Goal: Contribute content: Add original content to the website for others to see

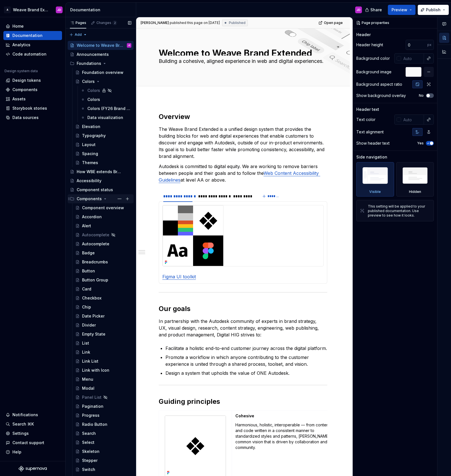
click at [103, 198] on icon "Page tree" at bounding box center [105, 198] width 5 height 5
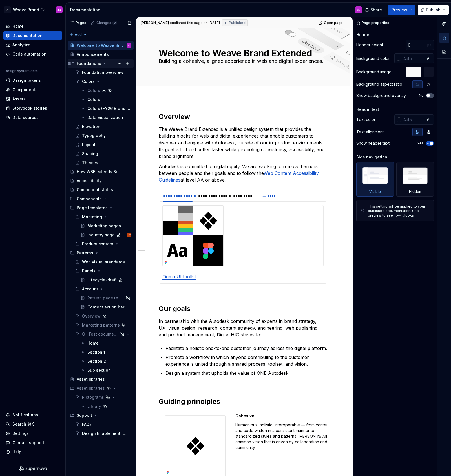
click at [104, 63] on icon "Page tree" at bounding box center [104, 63] width 1 height 1
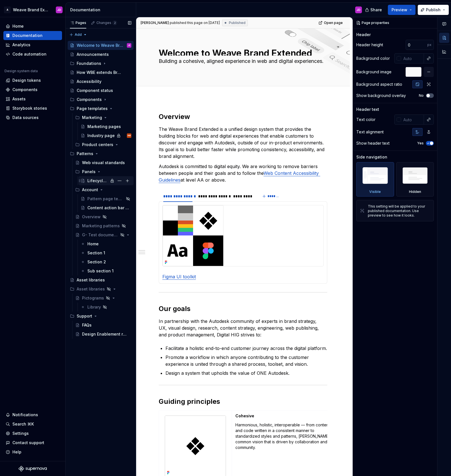
click at [104, 180] on div "Lifecycle-draft" at bounding box center [97, 181] width 21 height 6
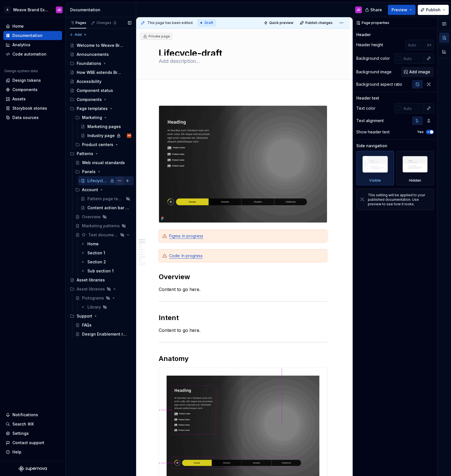
click at [119, 180] on button "Page tree" at bounding box center [120, 181] width 8 height 8
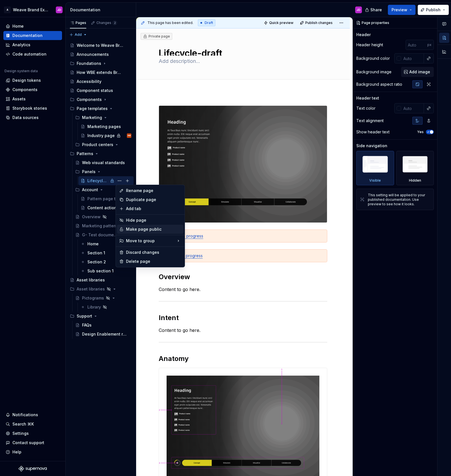
click at [129, 229] on div "Make page public" at bounding box center [153, 229] width 55 height 6
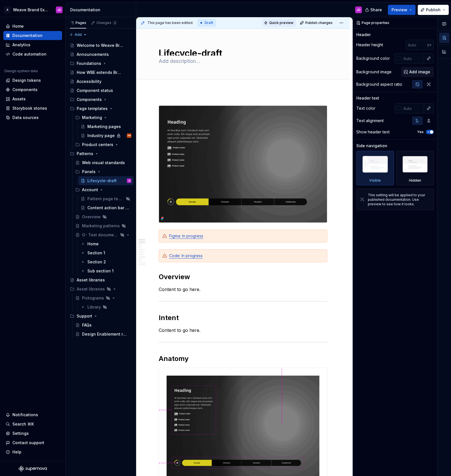
click at [285, 23] on span "Quick preview" at bounding box center [281, 23] width 24 height 5
click at [416, 461] on span "Open page" at bounding box center [421, 462] width 19 height 5
type textarea "*"
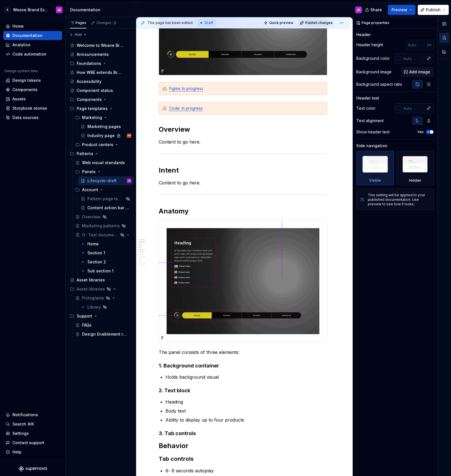
scroll to position [147, 0]
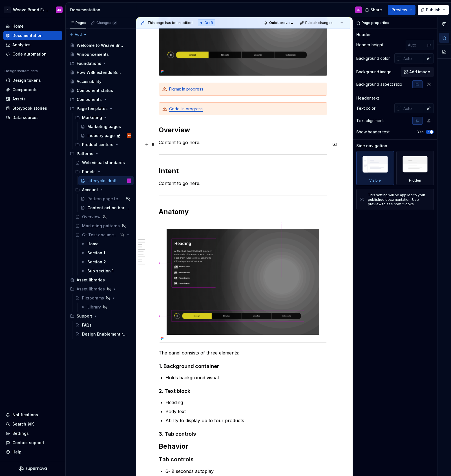
click at [215, 143] on p "Content to go here." at bounding box center [243, 142] width 168 height 7
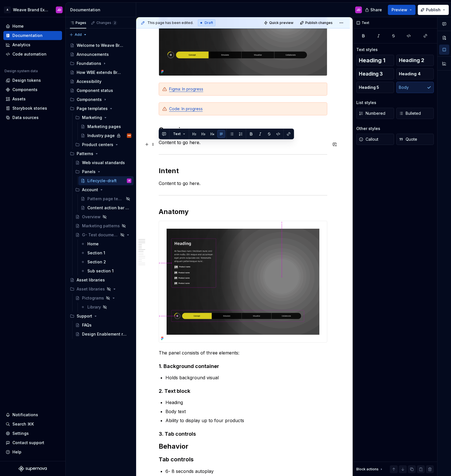
drag, startPoint x: 191, startPoint y: 145, endPoint x: 200, endPoint y: 145, distance: 9.6
click at [200, 145] on p "Content to go here." at bounding box center [243, 142] width 168 height 7
click at [215, 145] on p "Content to go here." at bounding box center [243, 142] width 168 height 7
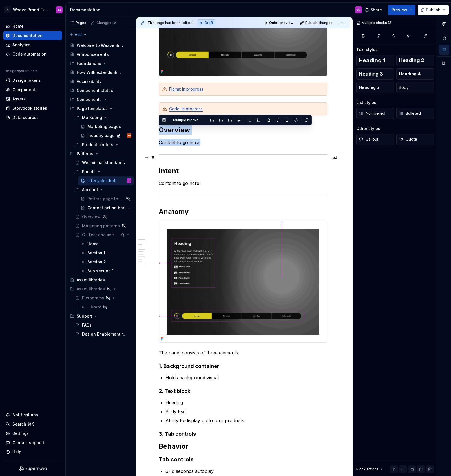
drag, startPoint x: 159, startPoint y: 132, endPoint x: 226, endPoint y: 158, distance: 71.8
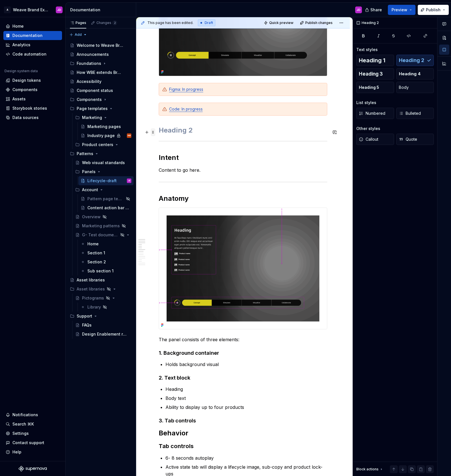
click at [154, 132] on span at bounding box center [153, 132] width 5 height 8
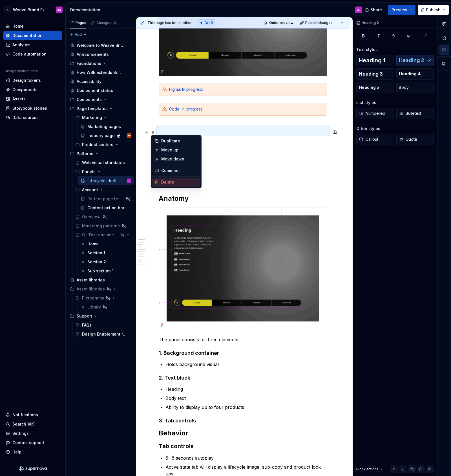
click at [185, 182] on div "Delete" at bounding box center [179, 182] width 37 height 6
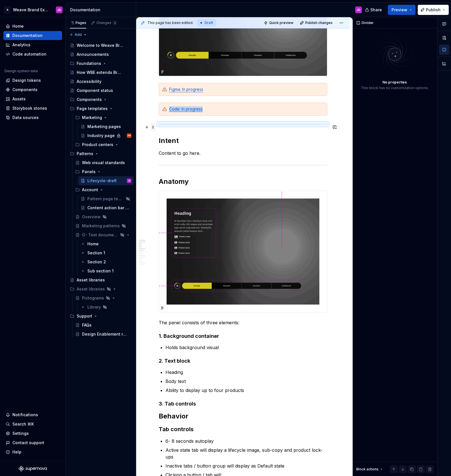
click at [151, 126] on span at bounding box center [153, 127] width 5 height 8
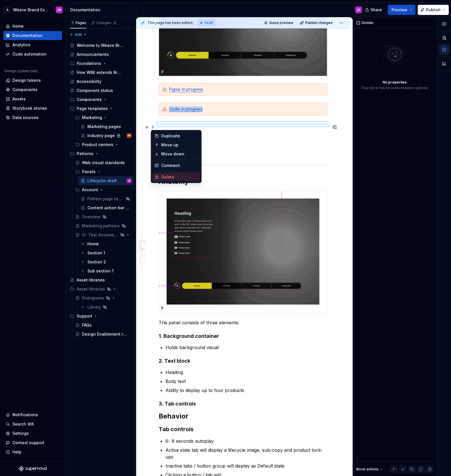
click at [170, 176] on div "Delete" at bounding box center [179, 177] width 37 height 6
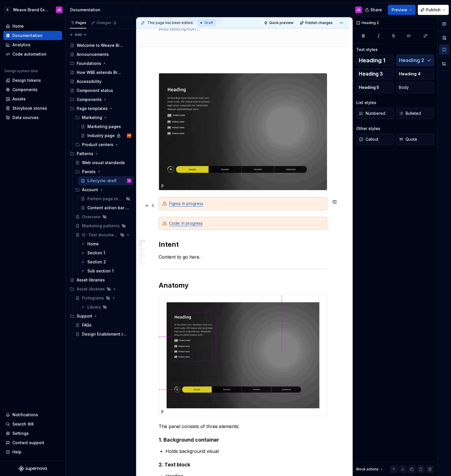
scroll to position [60, 0]
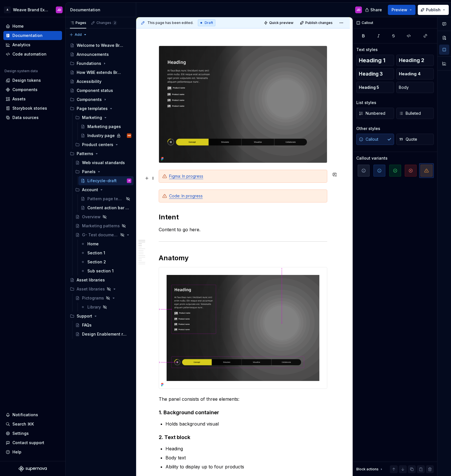
click at [238, 179] on div "Figma: In progress" at bounding box center [246, 176] width 154 height 6
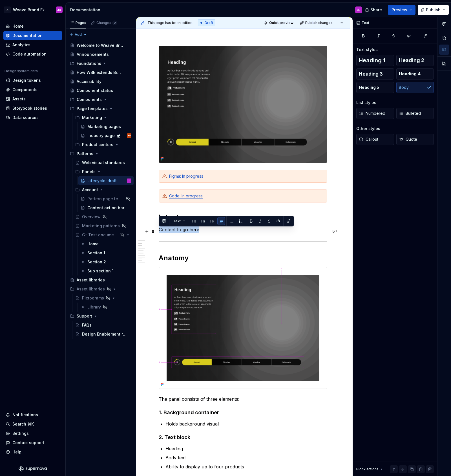
drag, startPoint x: 169, startPoint y: 232, endPoint x: 198, endPoint y: 232, distance: 29.3
click at [198, 232] on p "Content to go here." at bounding box center [243, 229] width 168 height 7
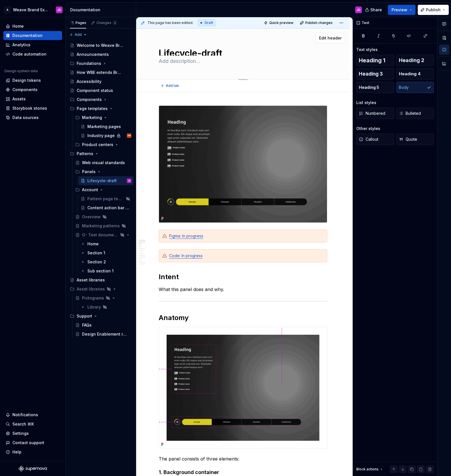
click at [227, 53] on textarea "Lifecycle-draft" at bounding box center [241, 50] width 168 height 9
type textarea "*"
type textarea "Lifecycle-draf"
type textarea "*"
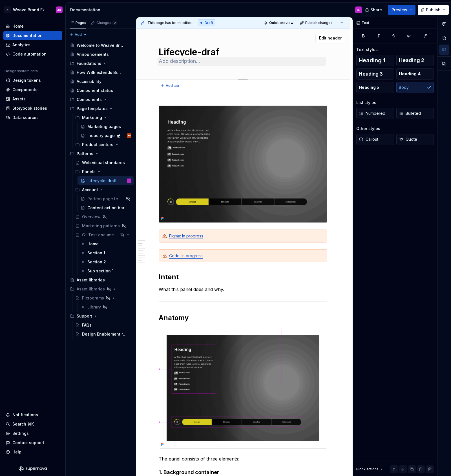
type textarea "Lifecycle-dra"
type textarea "*"
type textarea "Lifecycle-dr"
type textarea "*"
type textarea "Lifecycle-d"
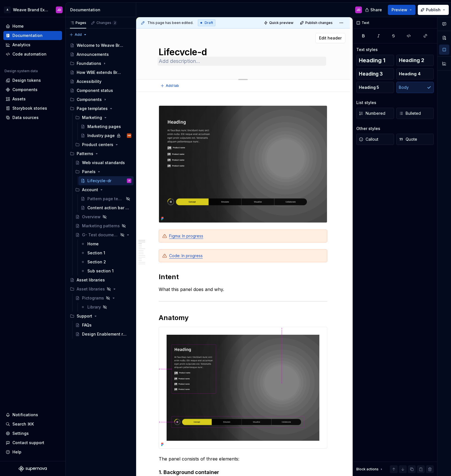
type textarea "*"
type textarea "Lifecycle-"
type textarea "*"
type textarea "Lifecycle"
type textarea "*"
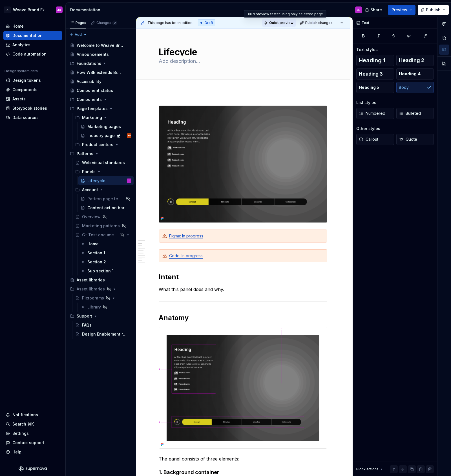
type textarea "Lifecycle"
click at [284, 23] on span "Quick preview" at bounding box center [281, 23] width 24 height 5
click at [423, 461] on span "Open page" at bounding box center [421, 462] width 19 height 5
type textarea "*"
